Goal: Download file/media

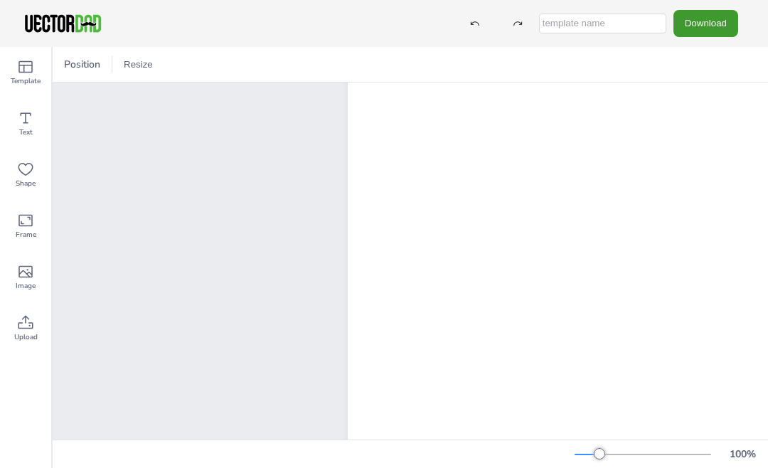
click at [0, 146] on div "Text" at bounding box center [25, 123] width 51 height 51
click at [718, 26] on button "Download" at bounding box center [706, 23] width 65 height 26
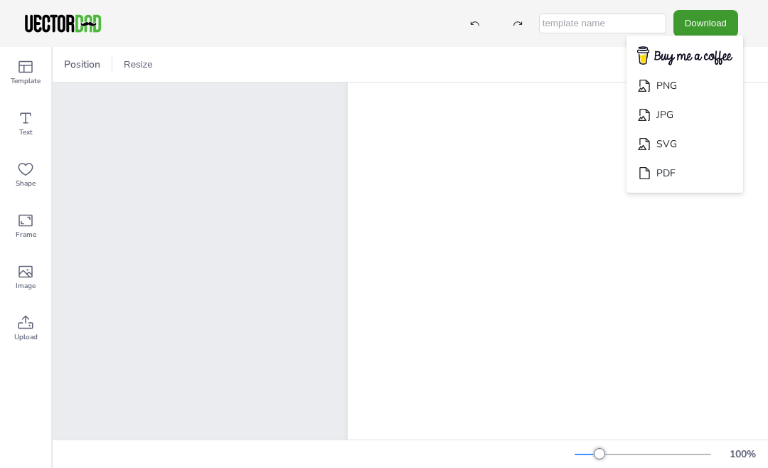
click at [107, 251] on div "vectordad.com MEDICATION LOG" at bounding box center [411, 385] width 716 height 605
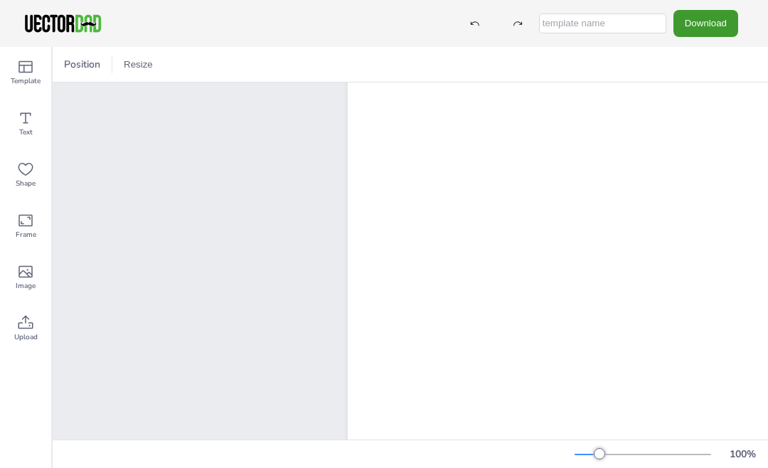
click at [96, 228] on div "vectordad.com MEDICATION LOG" at bounding box center [411, 385] width 716 height 605
click at [25, 330] on icon at bounding box center [25, 322] width 17 height 17
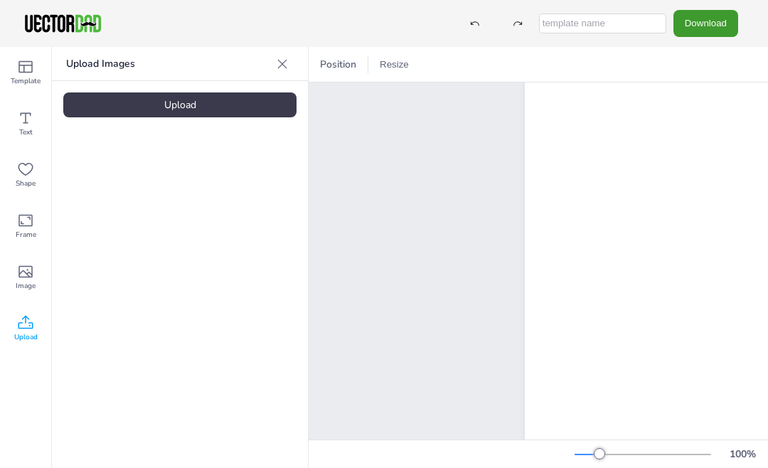
click at [696, 57] on div "Position Resize" at bounding box center [539, 64] width 460 height 35
click at [708, 18] on button "Download" at bounding box center [706, 23] width 65 height 26
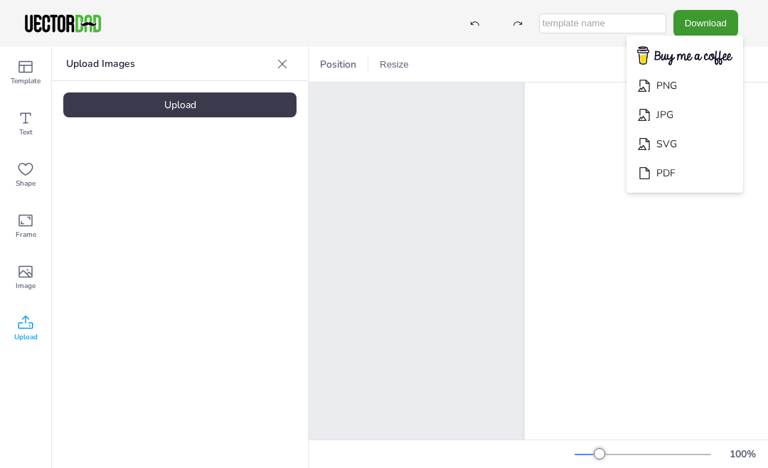
click at [688, 167] on li "PDF" at bounding box center [685, 173] width 117 height 29
